Goal: Information Seeking & Learning: Learn about a topic

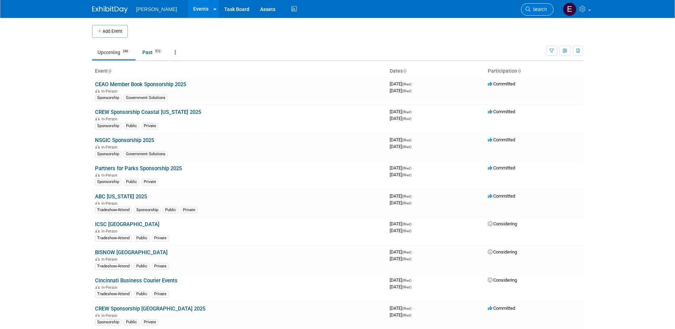
click at [546, 10] on span "Search" at bounding box center [539, 9] width 16 height 5
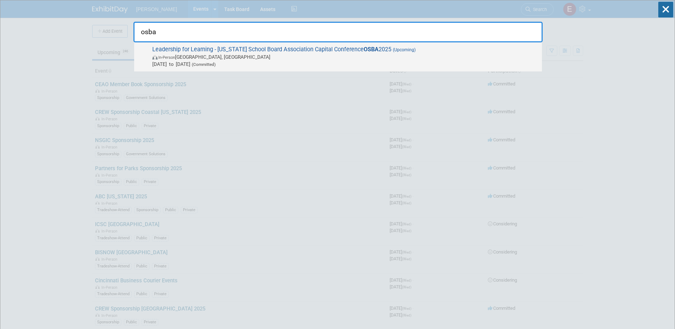
type input "osba"
click at [160, 54] on span "In-Person Columbus, OH" at bounding box center [345, 56] width 386 height 7
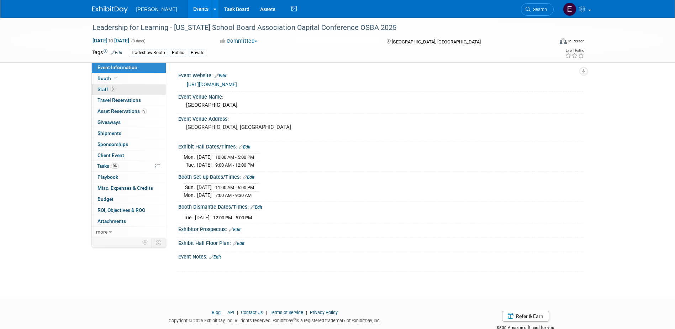
click at [107, 88] on span "Staff 3" at bounding box center [107, 89] width 18 height 6
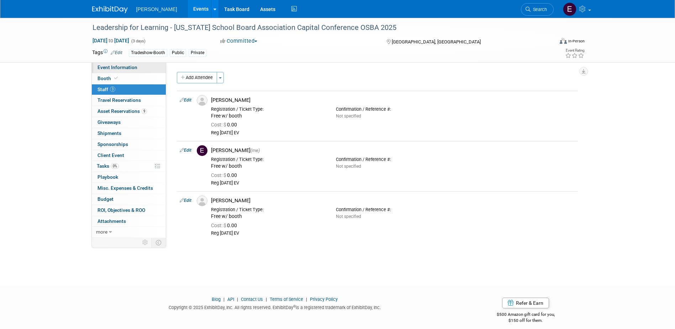
click at [125, 65] on span "Event Information" at bounding box center [118, 67] width 40 height 6
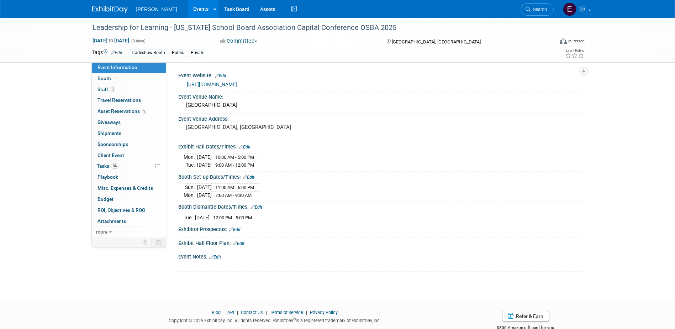
click at [225, 84] on link "https://exhibitors.ohioschoolboards.org/portal" at bounding box center [212, 85] width 50 height 6
click at [119, 88] on link "3 Staff 3" at bounding box center [129, 89] width 74 height 11
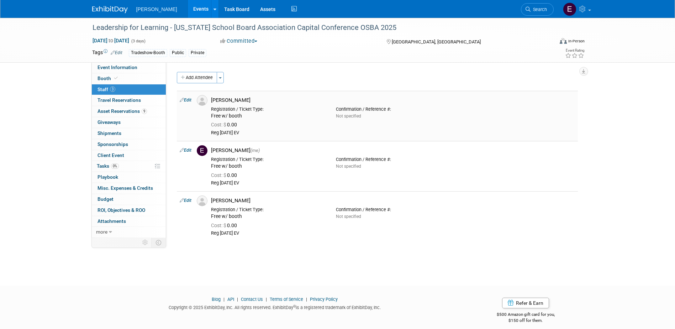
click at [186, 98] on td "Edit" at bounding box center [185, 116] width 17 height 50
click at [187, 99] on link "Edit" at bounding box center [186, 100] width 12 height 5
select select "a25a5712-aeec-4818-940d-8fbbf0889a58"
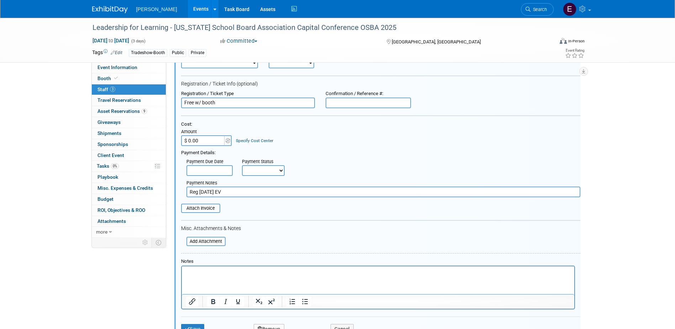
scroll to position [188, 0]
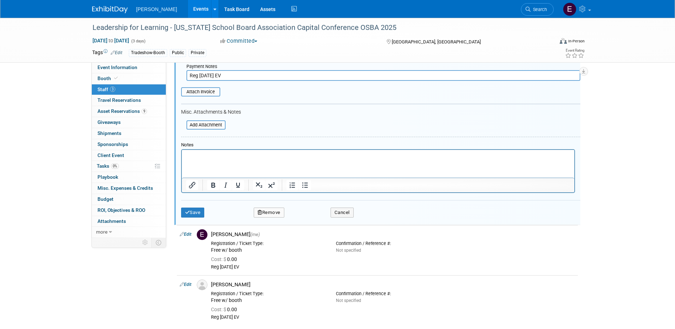
click at [279, 213] on button "Remove" at bounding box center [269, 213] width 31 height 10
click at [309, 217] on link "Yes" at bounding box center [308, 219] width 21 height 11
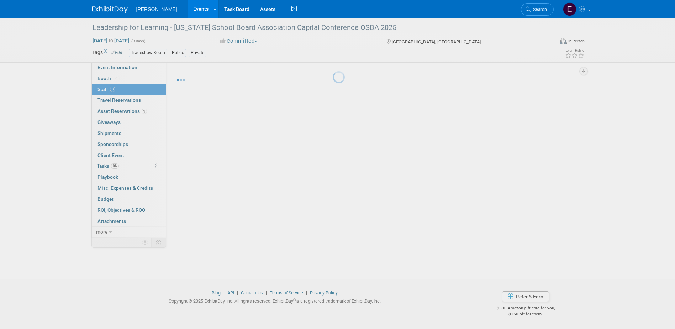
scroll to position [6, 0]
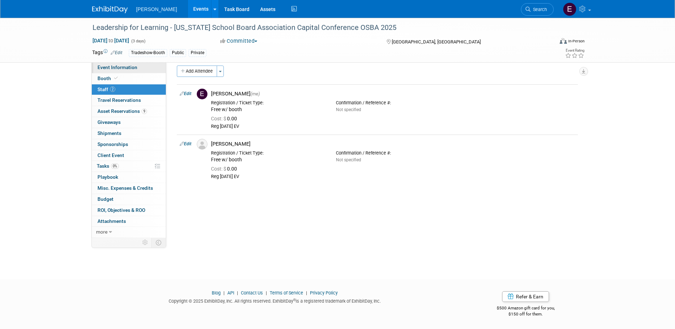
click at [156, 71] on link "Event Information" at bounding box center [129, 67] width 74 height 11
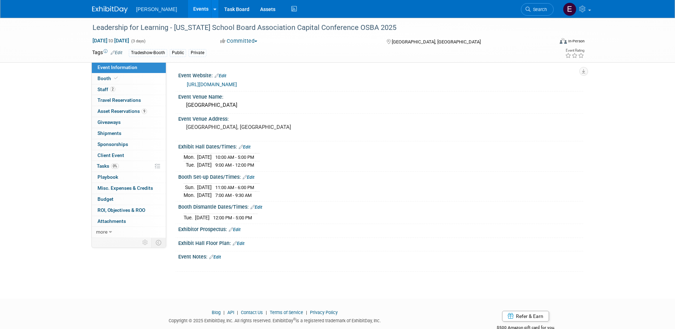
click at [188, 9] on link "Events" at bounding box center [201, 9] width 26 height 18
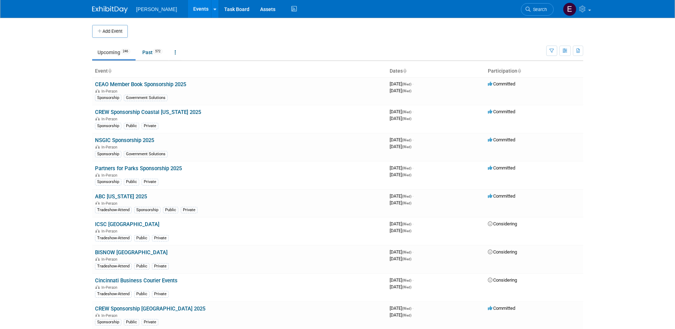
click at [532, 9] on span "Search" at bounding box center [539, 9] width 16 height 5
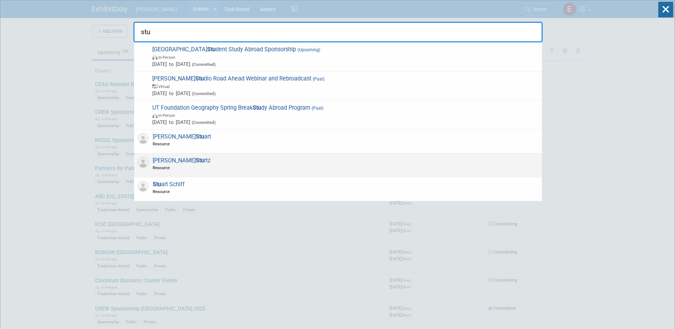
click at [166, 167] on span "Resource" at bounding box center [182, 167] width 58 height 6
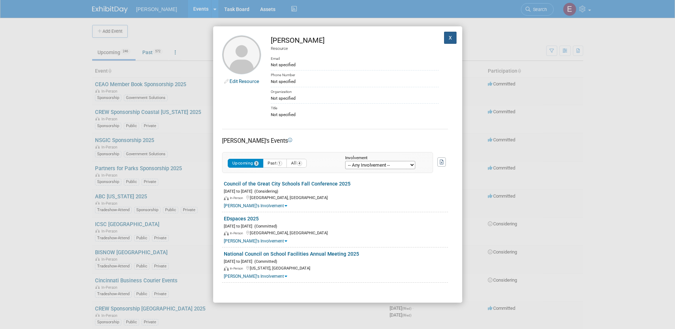
click at [444, 36] on button "X" at bounding box center [450, 38] width 13 height 12
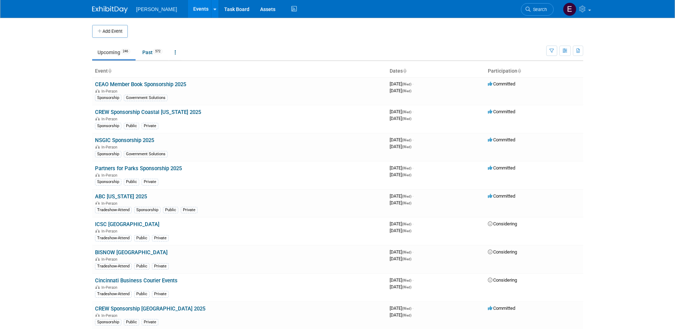
click at [534, 9] on span "Search" at bounding box center [539, 9] width 16 height 5
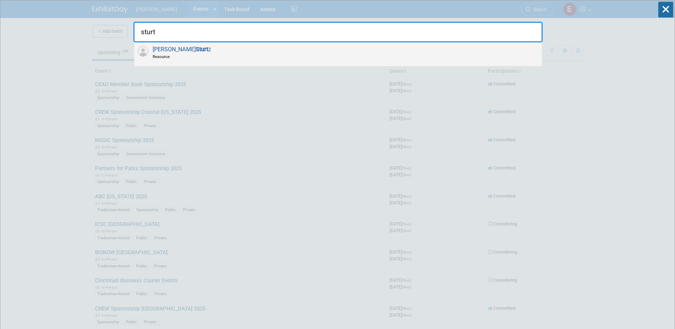
type input "sturt"
click at [196, 48] on strong "Sturt" at bounding box center [202, 49] width 12 height 7
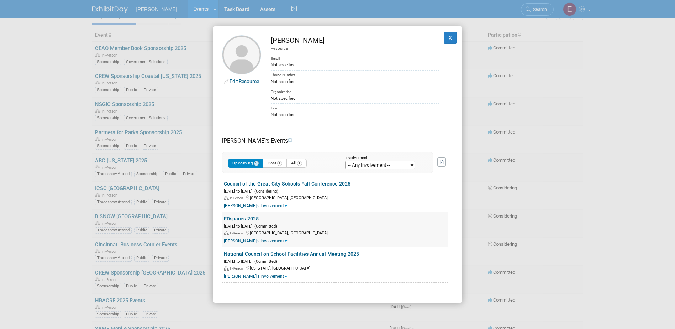
scroll to position [36, 0]
click at [243, 182] on link "Council of the Great City Schools Fall Conference 2025" at bounding box center [287, 184] width 127 height 6
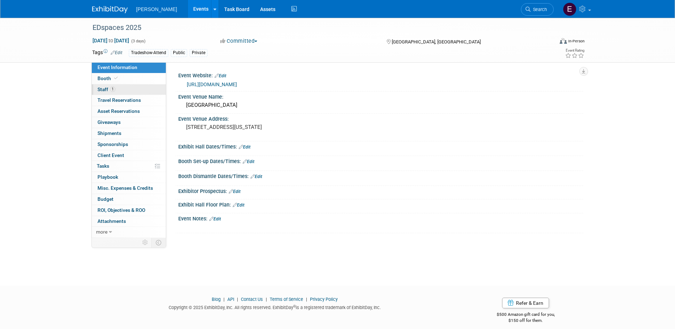
click at [129, 87] on link "1 Staff 1" at bounding box center [129, 89] width 74 height 11
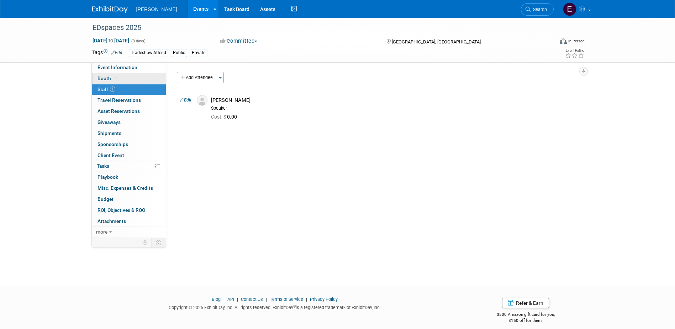
click at [128, 78] on link "Booth" at bounding box center [129, 78] width 74 height 11
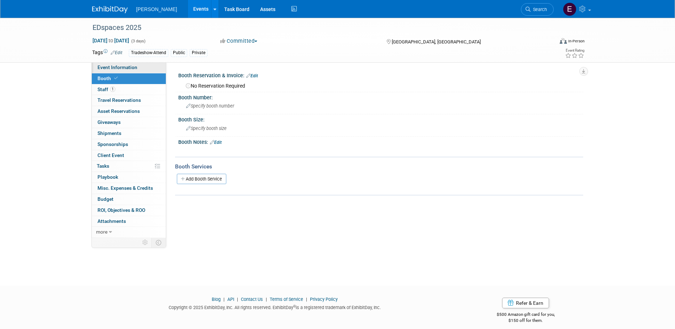
click at [128, 67] on span "Event Information" at bounding box center [118, 67] width 40 height 6
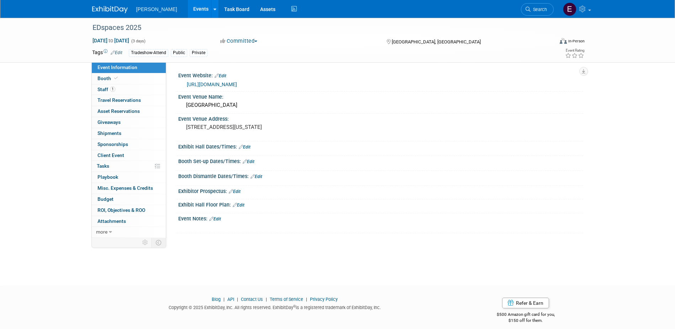
click at [231, 37] on button "Committed" at bounding box center [239, 40] width 42 height 7
click at [233, 74] on icon at bounding box center [229, 72] width 8 height 5
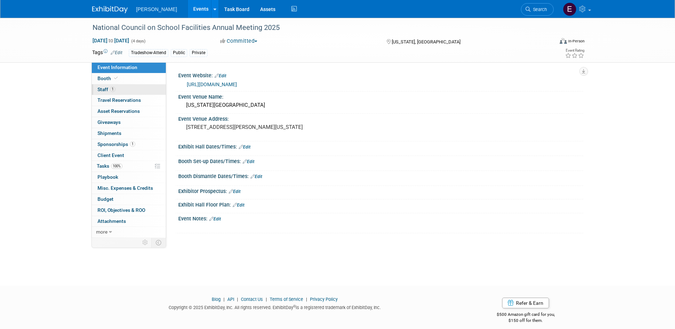
click at [120, 89] on link "1 Staff 1" at bounding box center [129, 89] width 74 height 11
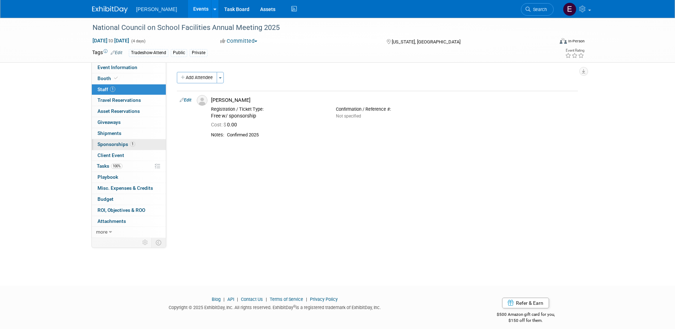
click at [114, 142] on span "Sponsorships 1" at bounding box center [117, 144] width 38 height 6
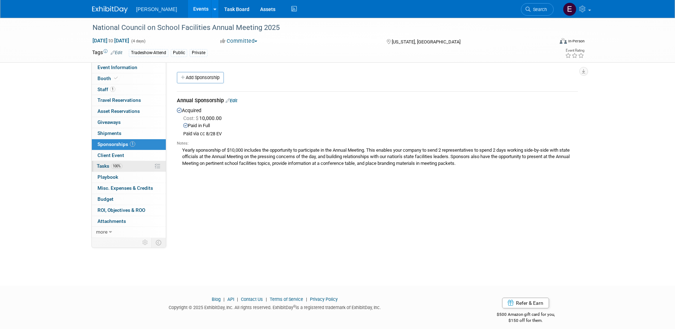
click at [127, 163] on link "100% Tasks 100%" at bounding box center [129, 166] width 74 height 11
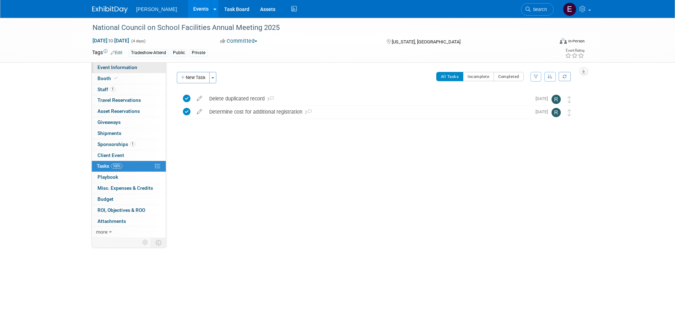
click at [131, 68] on span "Event Information" at bounding box center [118, 67] width 40 height 6
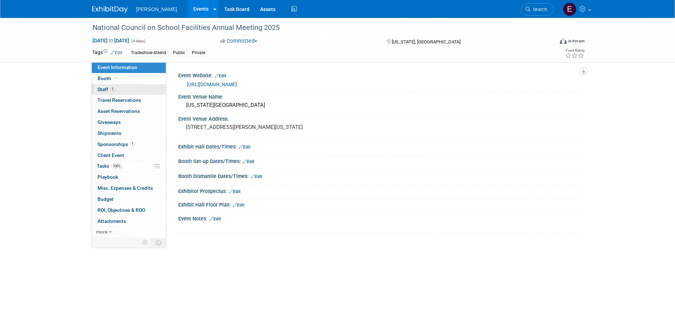
click at [121, 91] on link "1 Staff 1" at bounding box center [129, 89] width 74 height 11
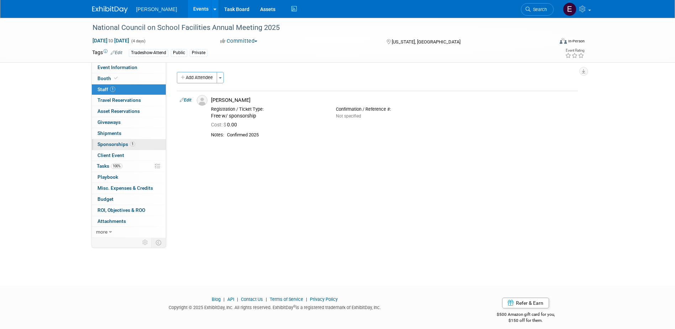
click at [117, 146] on span "Sponsorships 1" at bounding box center [117, 144] width 38 height 6
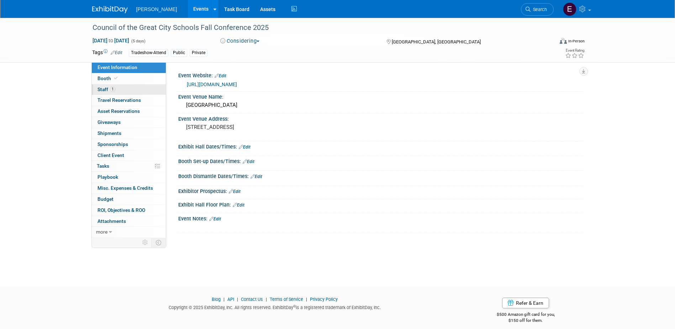
click at [143, 86] on link "1 Staff 1" at bounding box center [129, 89] width 74 height 11
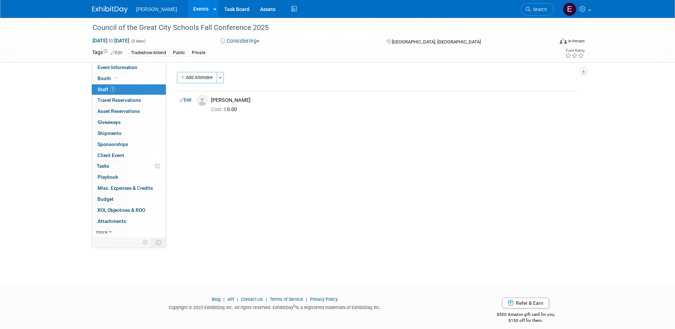
click at [252, 43] on button "Considering" at bounding box center [240, 40] width 44 height 7
click at [250, 70] on link "Not Going" at bounding box center [246, 73] width 56 height 10
click at [188, 7] on link "Events" at bounding box center [201, 9] width 26 height 18
